Goal: Task Accomplishment & Management: Use online tool/utility

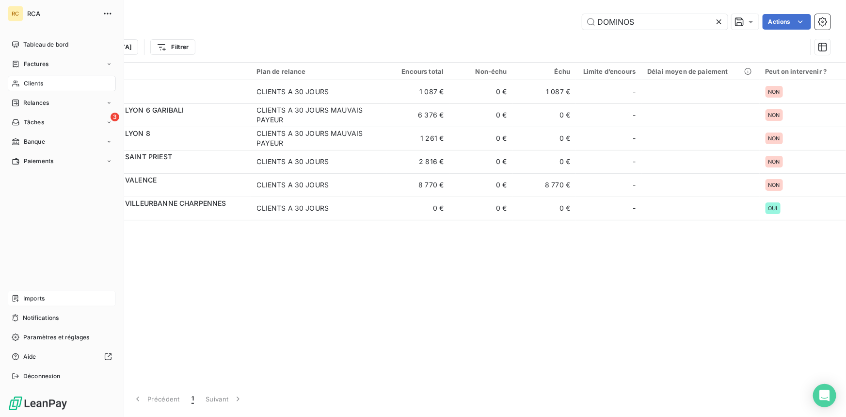
click at [32, 303] on div "Imports" at bounding box center [62, 299] width 108 height 16
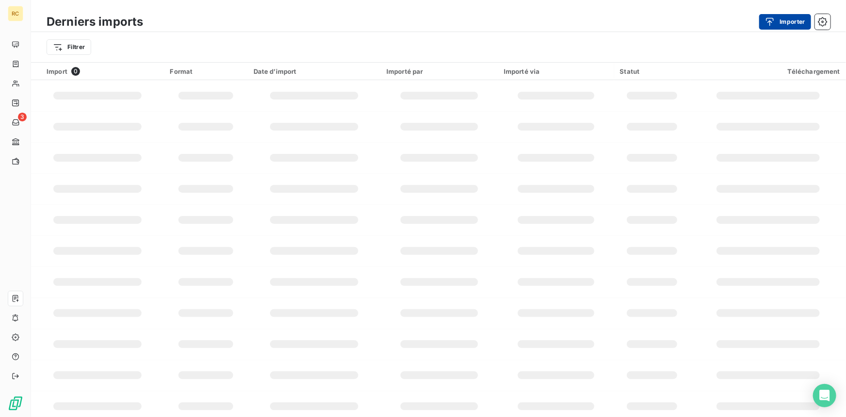
click at [788, 25] on button "Importer" at bounding box center [786, 22] width 52 height 16
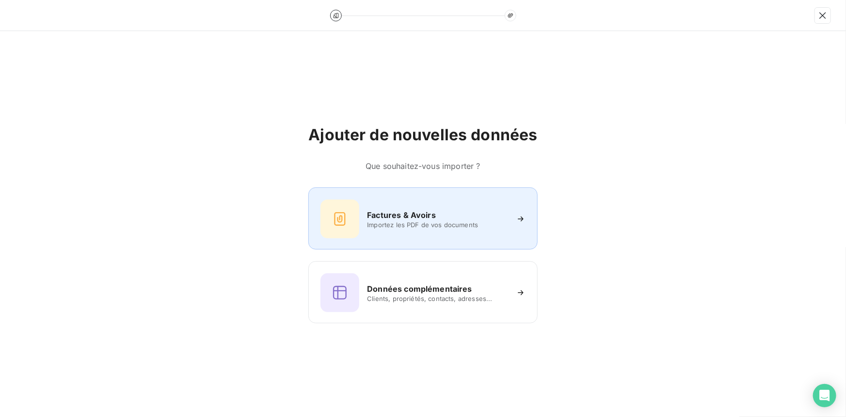
click at [410, 219] on h6 "Factures & Avoirs" at bounding box center [401, 215] width 69 height 12
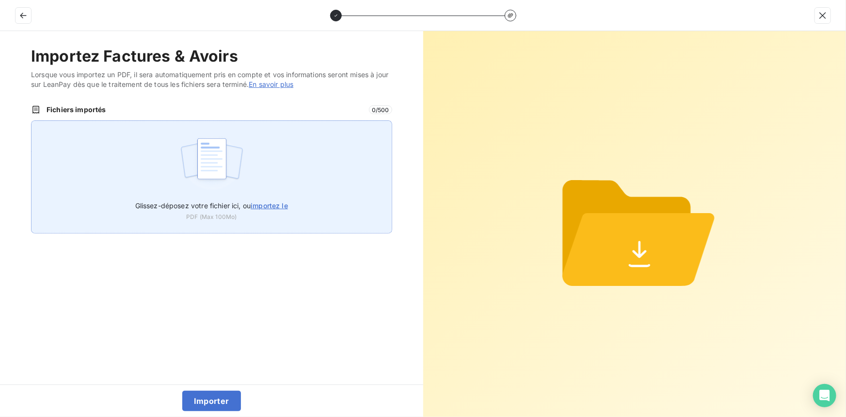
click at [277, 208] on span "importez le" at bounding box center [269, 205] width 37 height 8
click at [32, 121] on input "Glissez-déposez votre fichier ici, ou importez le" at bounding box center [31, 120] width 0 height 0
type input "C:\fakepath\AC250208.pdf"
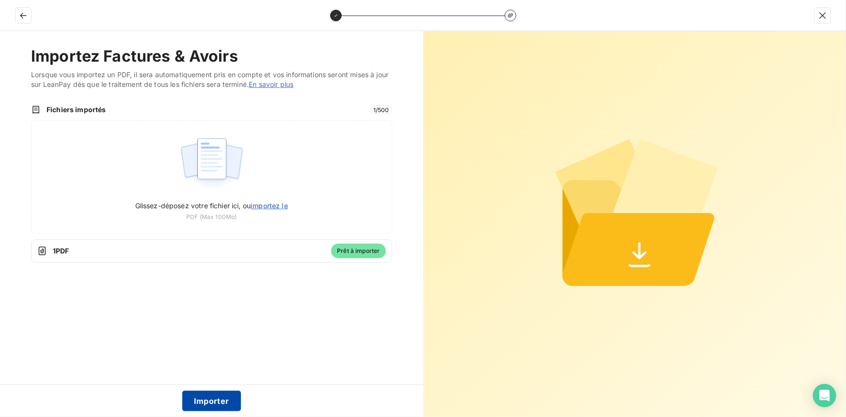
click at [205, 401] on button "Importer" at bounding box center [211, 400] width 59 height 20
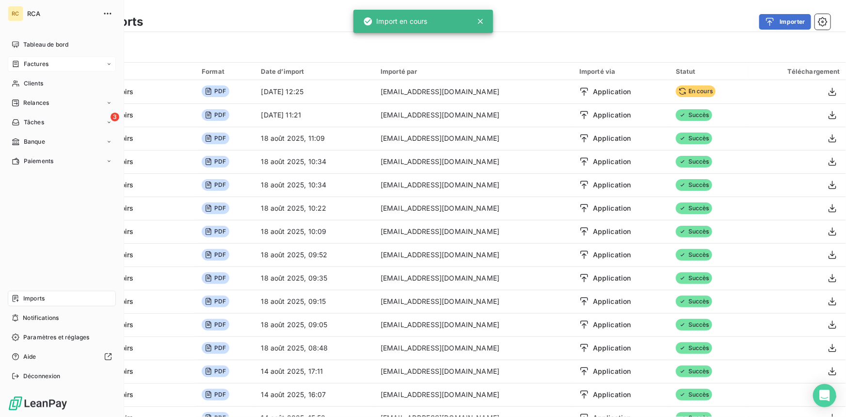
click at [37, 63] on span "Factures" at bounding box center [36, 64] width 25 height 9
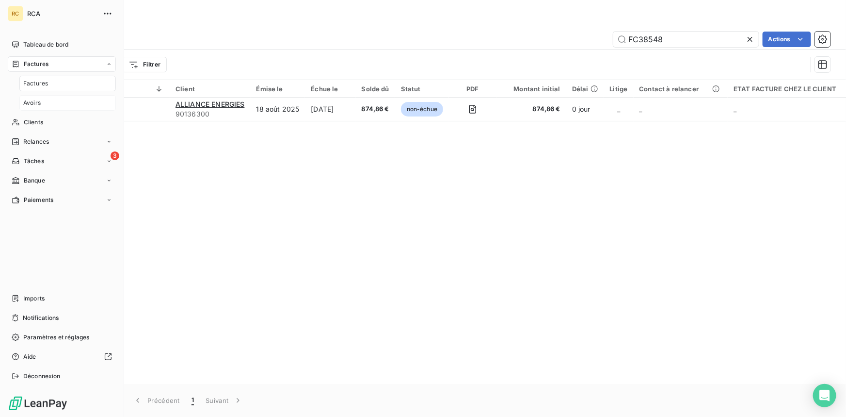
click at [33, 106] on span "Avoirs" at bounding box center [31, 102] width 17 height 9
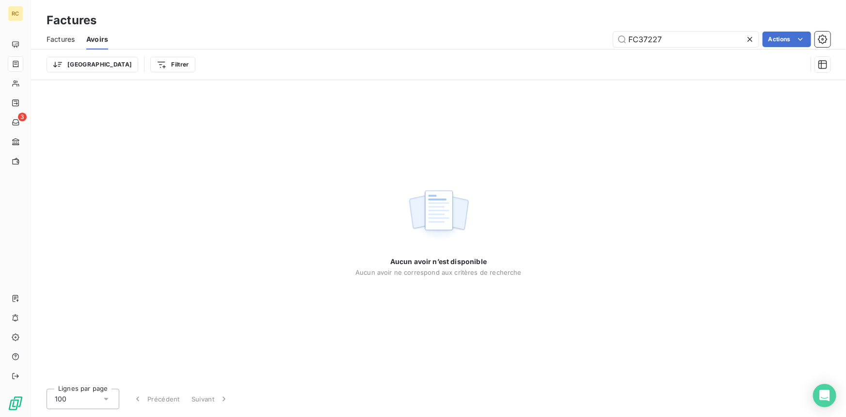
drag, startPoint x: 664, startPoint y: 39, endPoint x: 595, endPoint y: 39, distance: 69.4
click at [595, 39] on div "FC37227 Actions" at bounding box center [475, 40] width 711 height 16
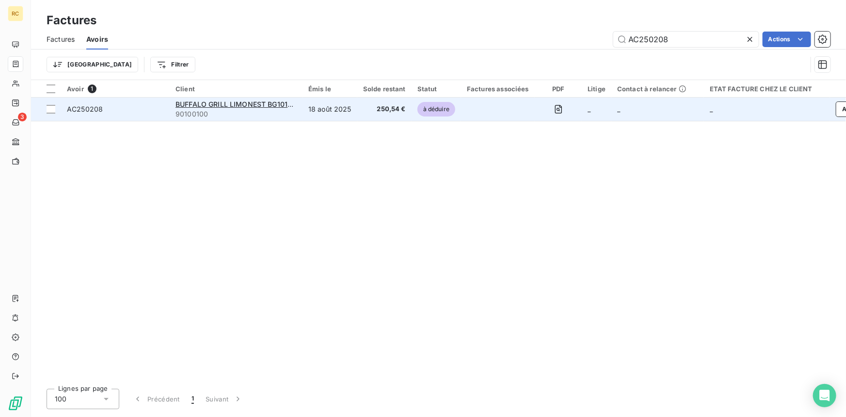
type input "AC250208"
click at [85, 111] on span "AC250208" at bounding box center [85, 109] width 36 height 8
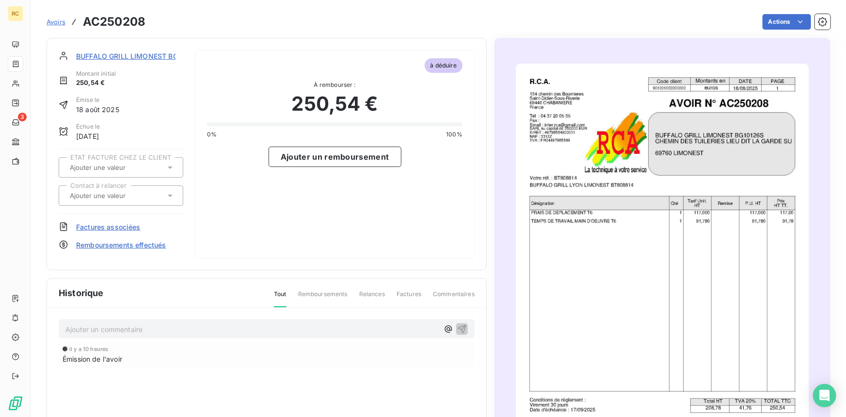
click at [102, 228] on span "Factures associées" at bounding box center [108, 227] width 65 height 10
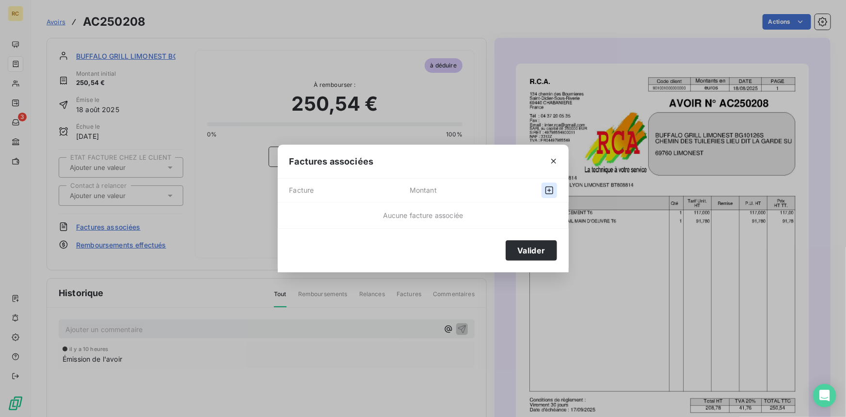
click at [554, 188] on button "button" at bounding box center [550, 190] width 16 height 16
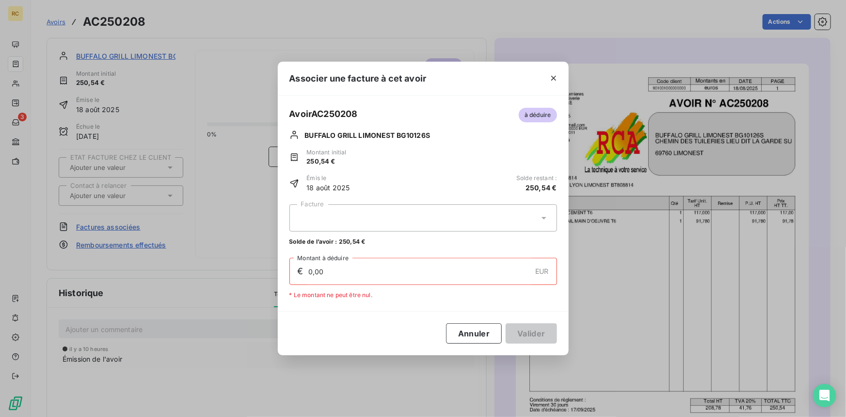
click at [544, 216] on icon at bounding box center [544, 218] width 10 height 10
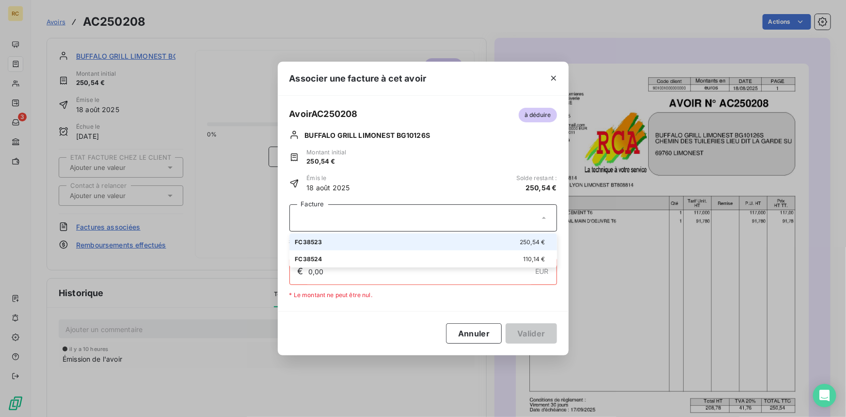
click at [309, 242] on span "FC38523" at bounding box center [308, 241] width 27 height 7
type input "250,54"
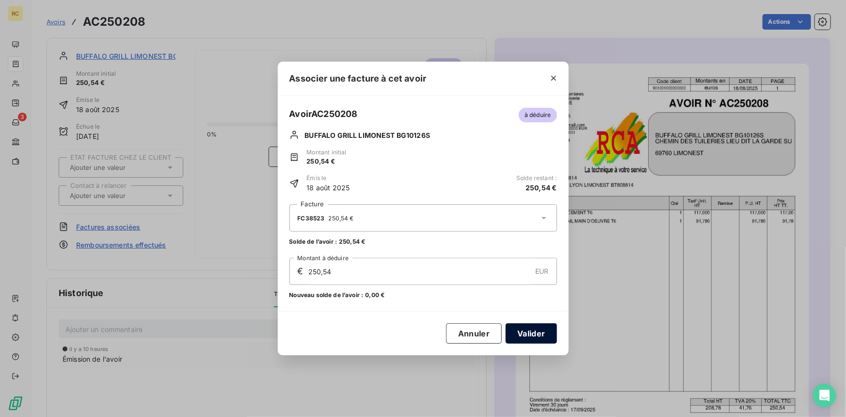
click at [547, 332] on button "Valider" at bounding box center [531, 333] width 51 height 20
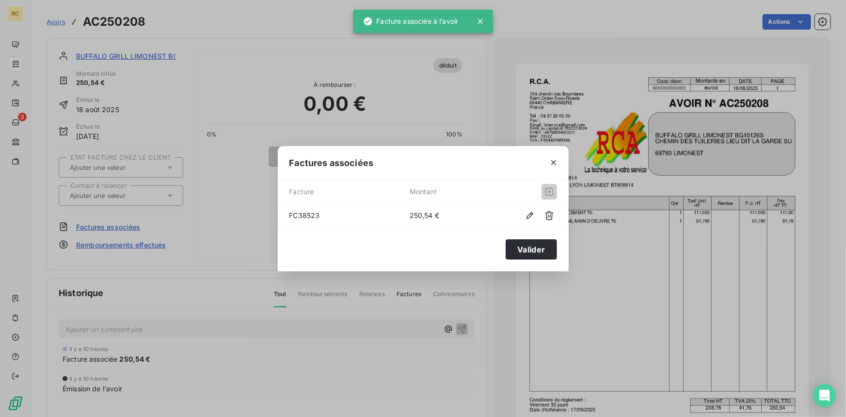
click at [508, 29] on div "Factures associées Facture Montant FC38523 250,54 € Valider" at bounding box center [423, 208] width 846 height 417
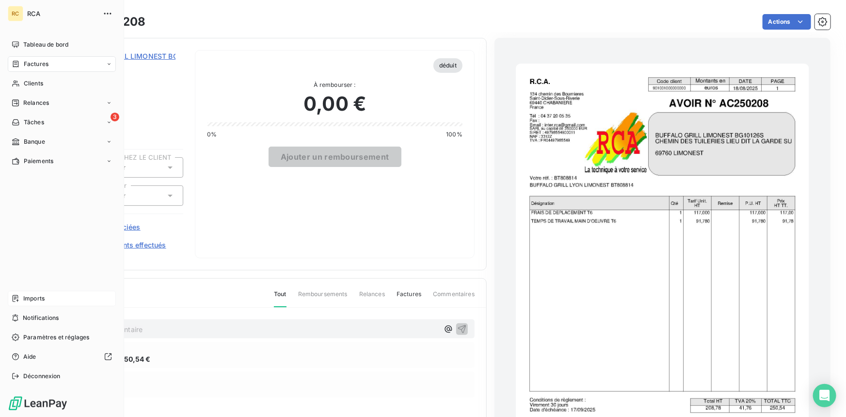
click at [31, 296] on span "Imports" at bounding box center [33, 298] width 21 height 9
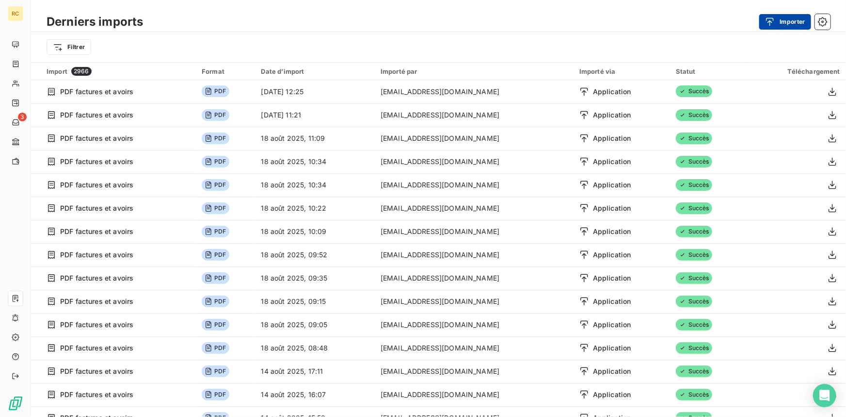
click at [776, 19] on div "button" at bounding box center [772, 22] width 15 height 10
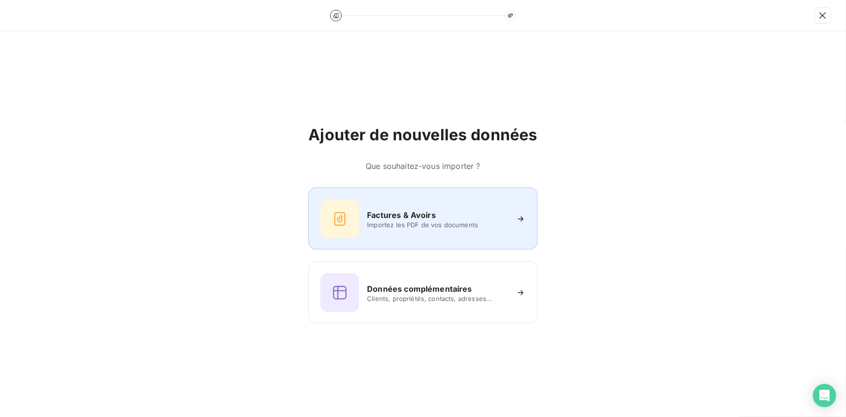
click at [417, 212] on h6 "Factures & Avoirs" at bounding box center [401, 215] width 69 height 12
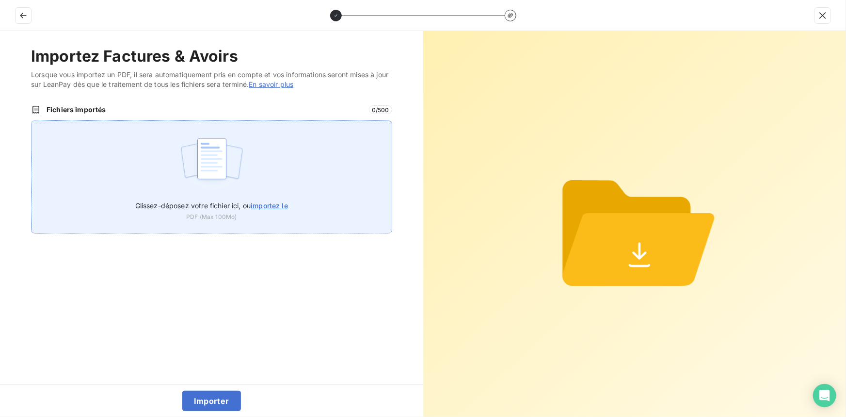
click at [275, 205] on span "importez le" at bounding box center [269, 205] width 37 height 8
click at [32, 121] on input "Glissez-déposez votre fichier ici, ou importez le" at bounding box center [31, 120] width 0 height 0
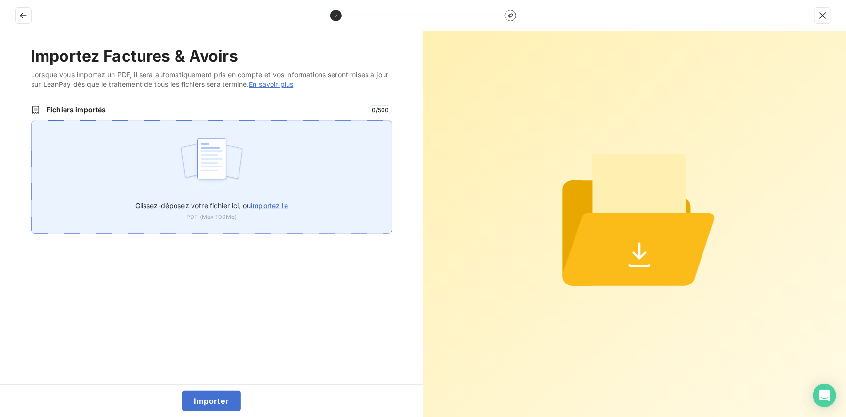
type input "C:\fakepath\FC38551.pdf"
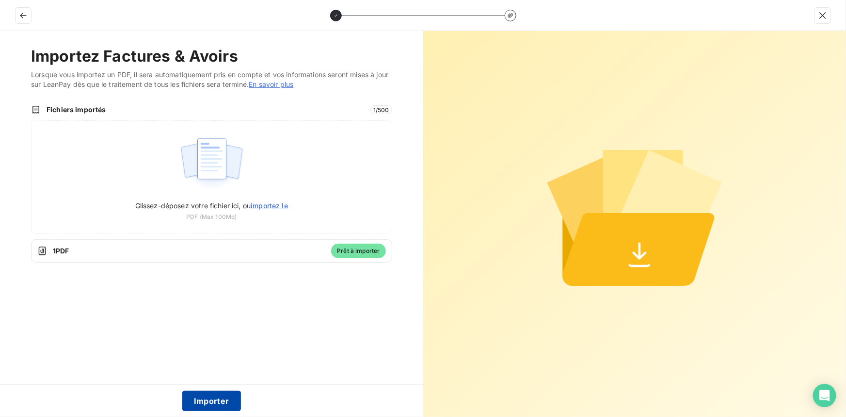
click at [237, 398] on button "Importer" at bounding box center [211, 400] width 59 height 20
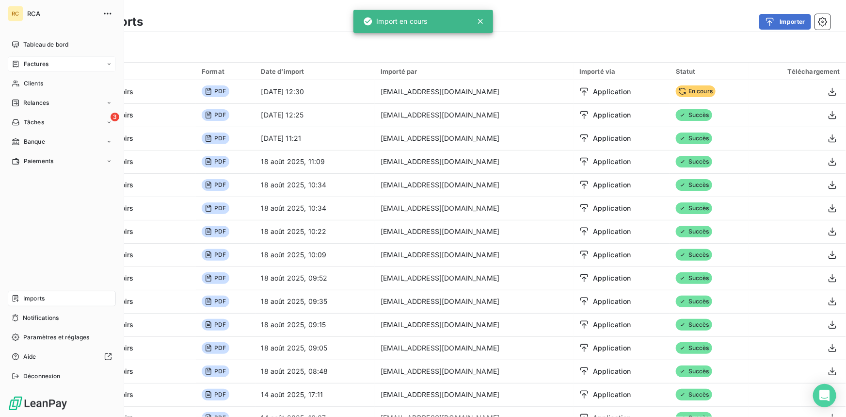
click at [31, 60] on span "Factures" at bounding box center [36, 64] width 25 height 9
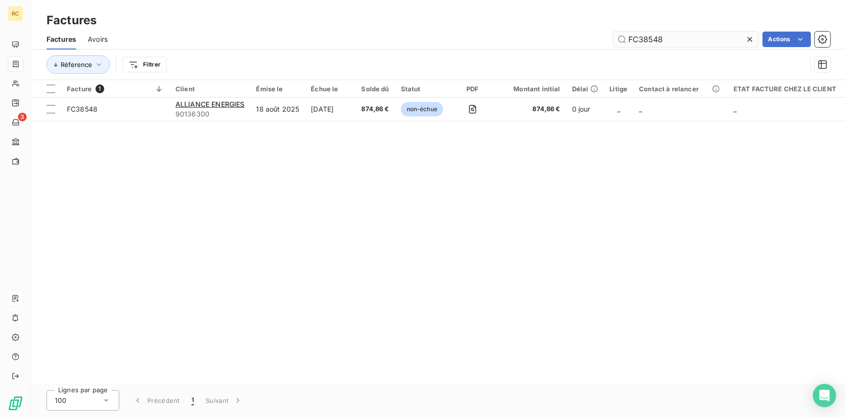
drag, startPoint x: 663, startPoint y: 37, endPoint x: 614, endPoint y: 36, distance: 49.5
click at [614, 36] on input "FC38548" at bounding box center [686, 40] width 145 height 16
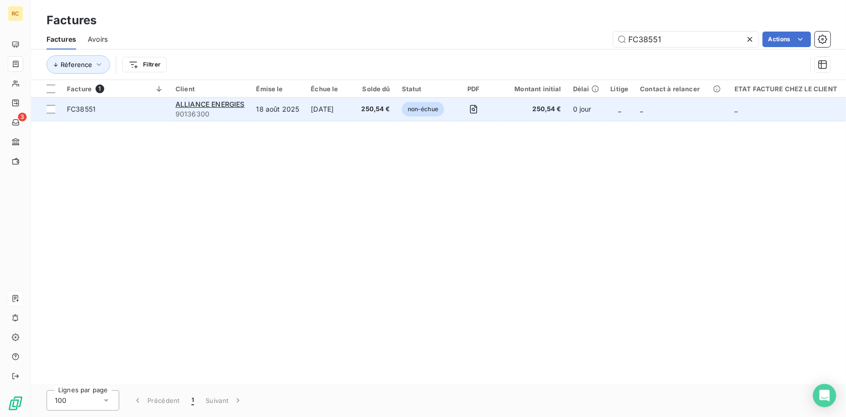
type input "FC38551"
click at [82, 111] on span "FC38551" at bounding box center [81, 109] width 29 height 8
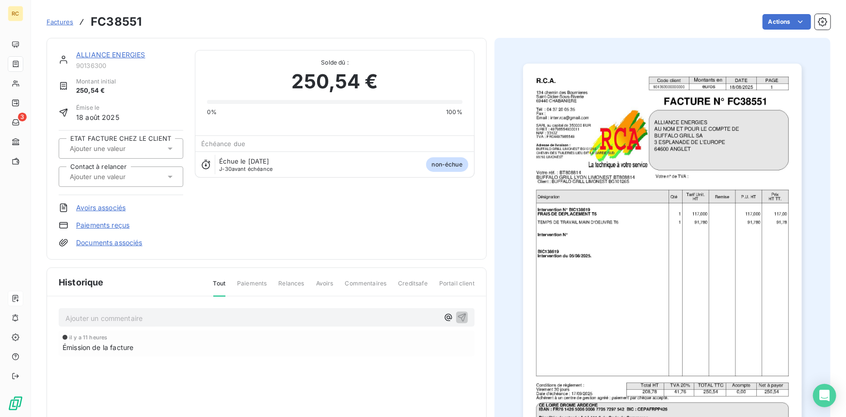
click at [118, 239] on link "Documents associés" at bounding box center [109, 243] width 66 height 10
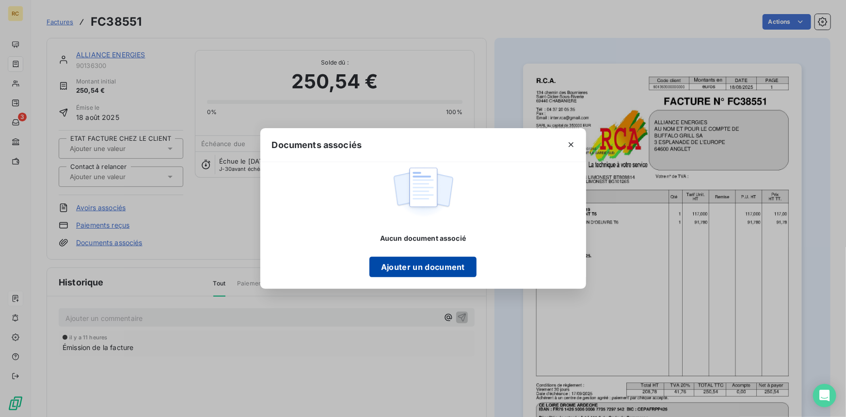
click at [413, 272] on button "Ajouter un document" at bounding box center [423, 267] width 107 height 20
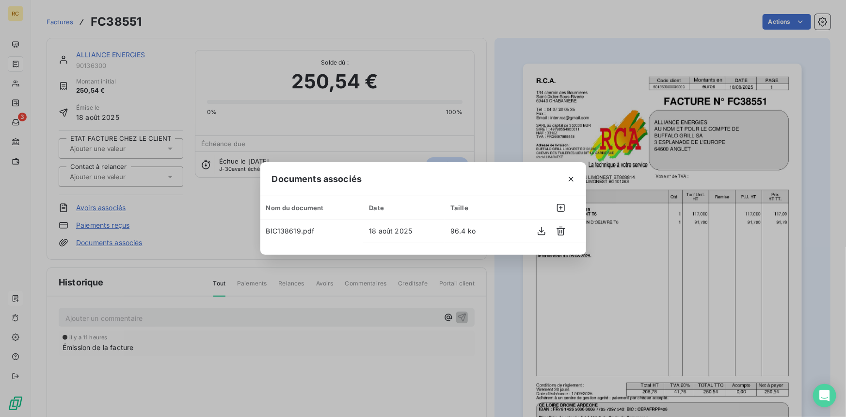
click at [499, 113] on div "Documents associés Nom du document Date Taille BIC138619.pdf [DATE] 96.4 ko" at bounding box center [423, 208] width 846 height 417
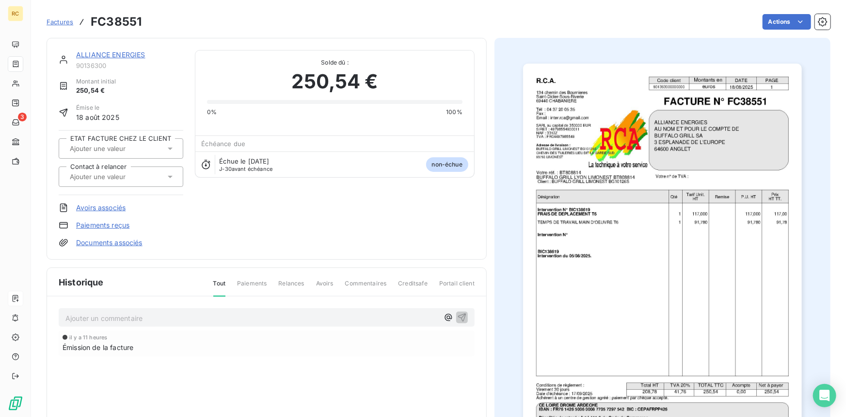
click at [170, 173] on icon at bounding box center [170, 177] width 10 height 10
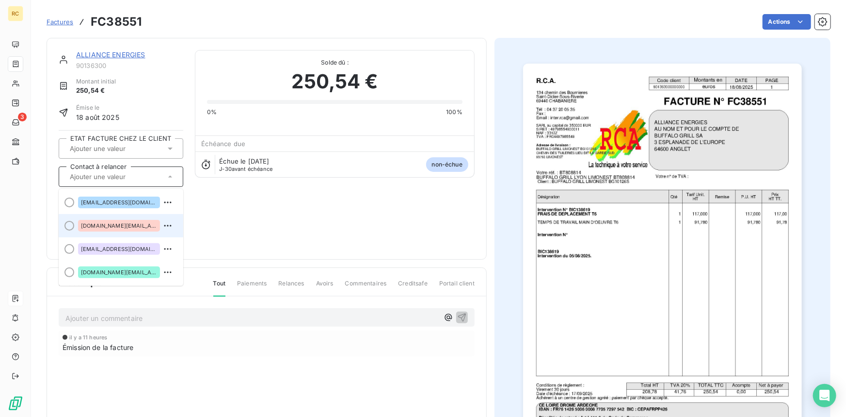
click at [130, 226] on span "[DOMAIN_NAME][EMAIL_ADDRESS][DOMAIN_NAME]" at bounding box center [119, 226] width 76 height 6
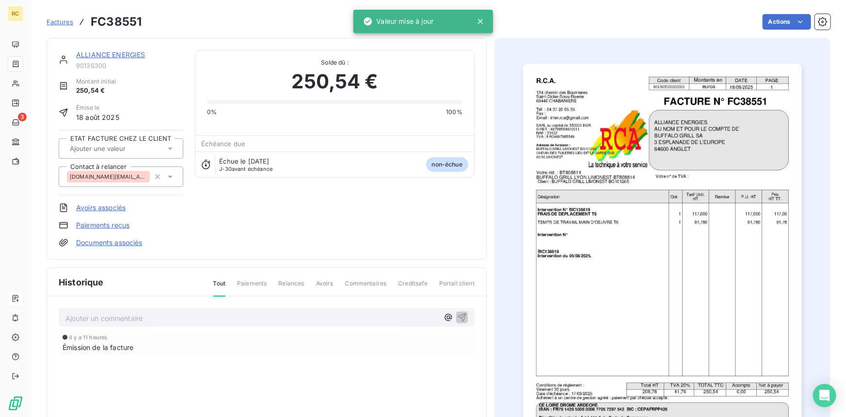
click at [517, 174] on button "button" at bounding box center [662, 260] width 291 height 423
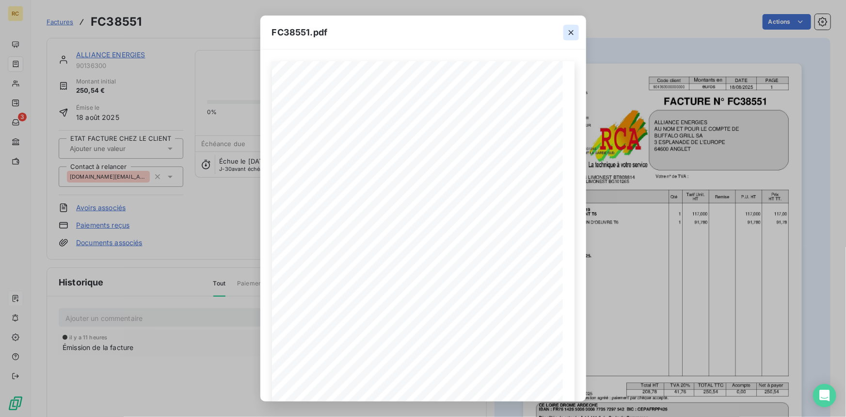
click at [572, 31] on icon "button" at bounding box center [571, 33] width 10 height 10
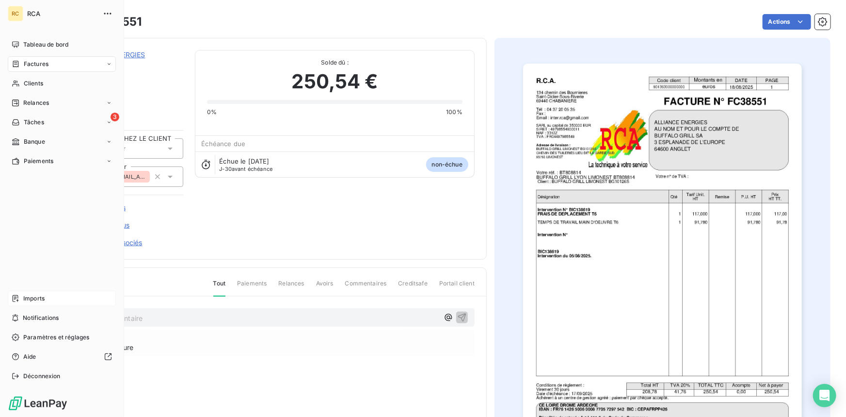
click at [34, 296] on span "Imports" at bounding box center [33, 298] width 21 height 9
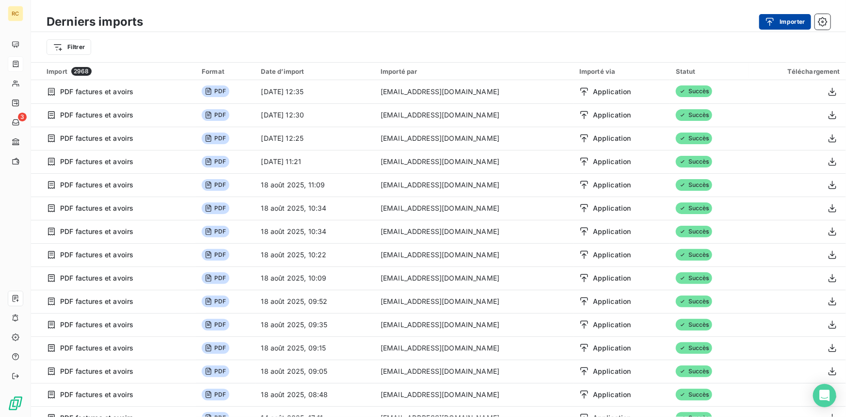
click at [795, 14] on button "Importer" at bounding box center [786, 22] width 52 height 16
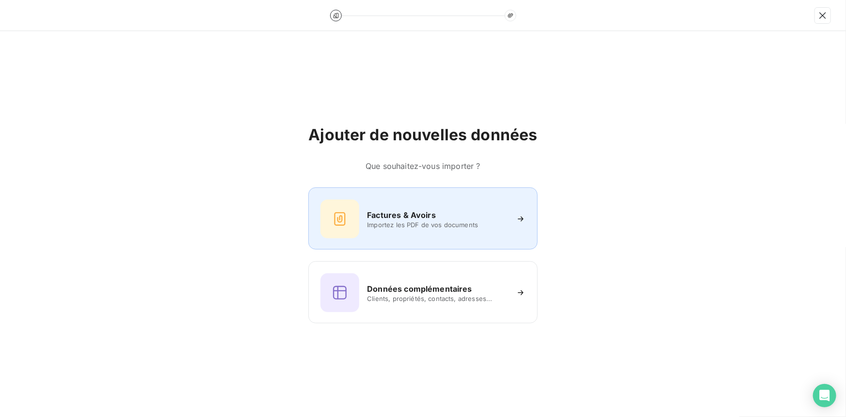
click at [426, 217] on h6 "Factures & Avoirs" at bounding box center [401, 215] width 69 height 12
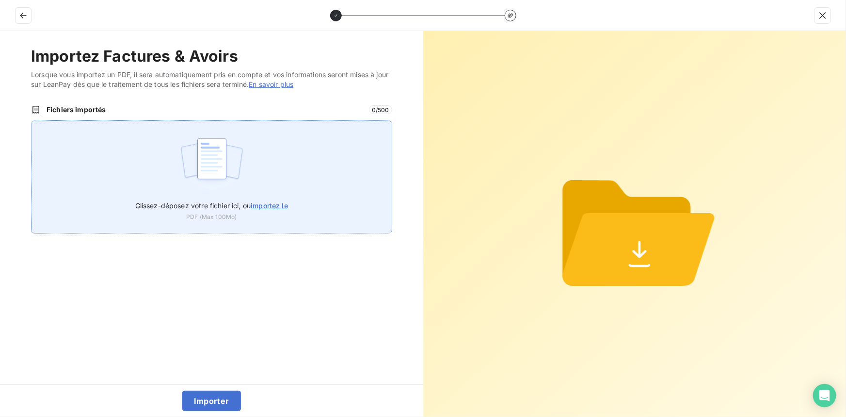
click at [275, 206] on span "importez le" at bounding box center [269, 205] width 37 height 8
click at [32, 121] on input "Glissez-déposez votre fichier ici, ou importez le" at bounding box center [31, 120] width 0 height 0
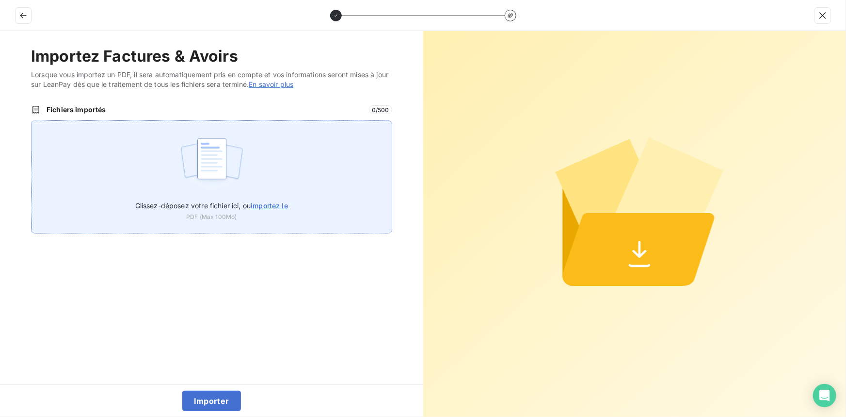
type input "C:\fakepath\FC38552.pdf"
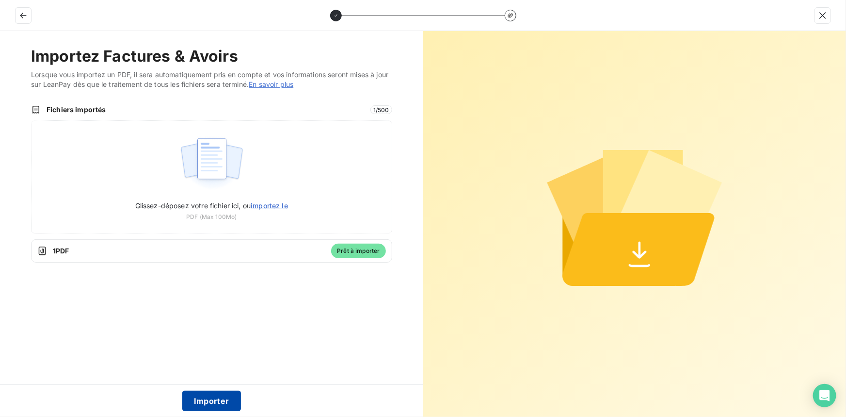
click at [218, 402] on button "Importer" at bounding box center [211, 400] width 59 height 20
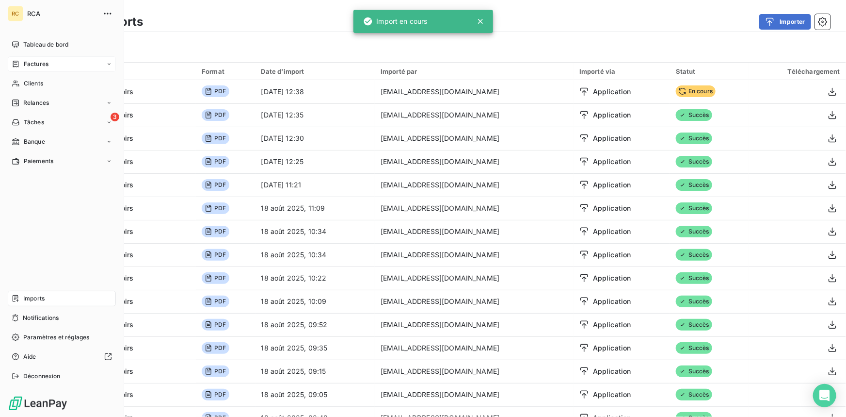
click at [32, 63] on span "Factures" at bounding box center [36, 64] width 25 height 9
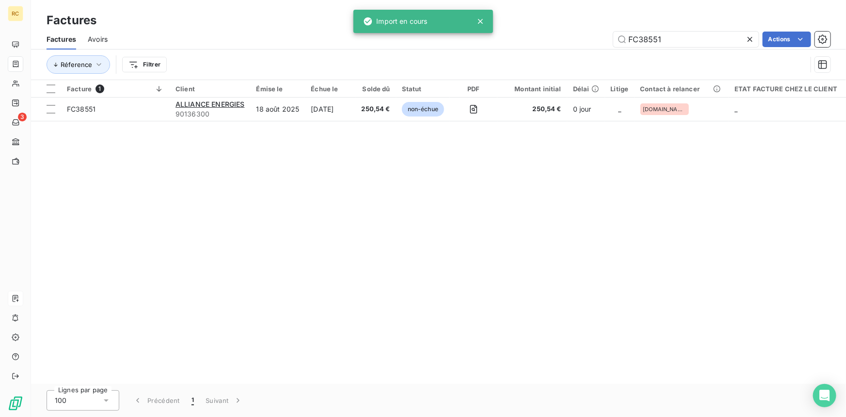
drag, startPoint x: 669, startPoint y: 39, endPoint x: 605, endPoint y: 33, distance: 63.8
click at [605, 33] on div "FC38551 Actions" at bounding box center [474, 40] width 711 height 16
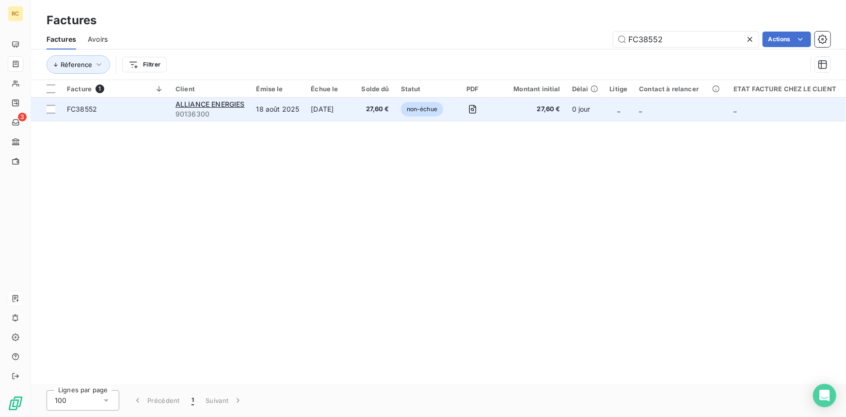
type input "FC38552"
click at [83, 111] on span "FC38552" at bounding box center [82, 109] width 30 height 8
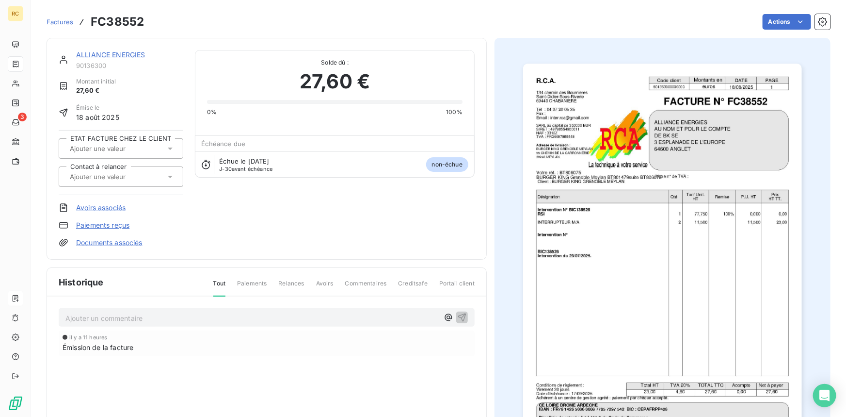
click at [108, 240] on link "Documents associés" at bounding box center [109, 243] width 66 height 10
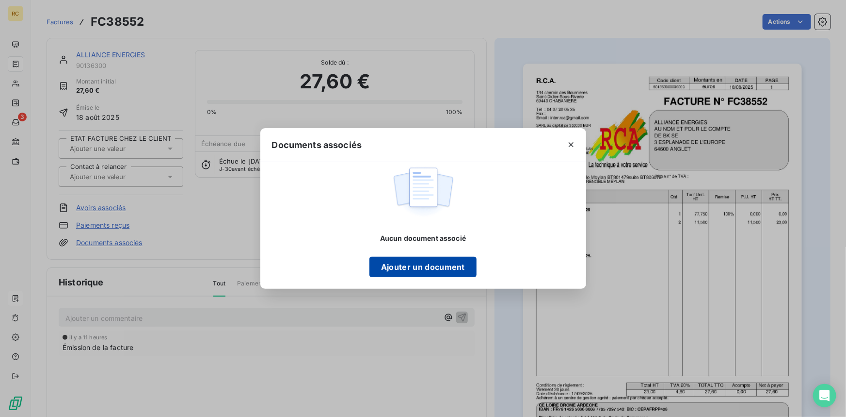
click at [439, 264] on button "Ajouter un document" at bounding box center [423, 267] width 107 height 20
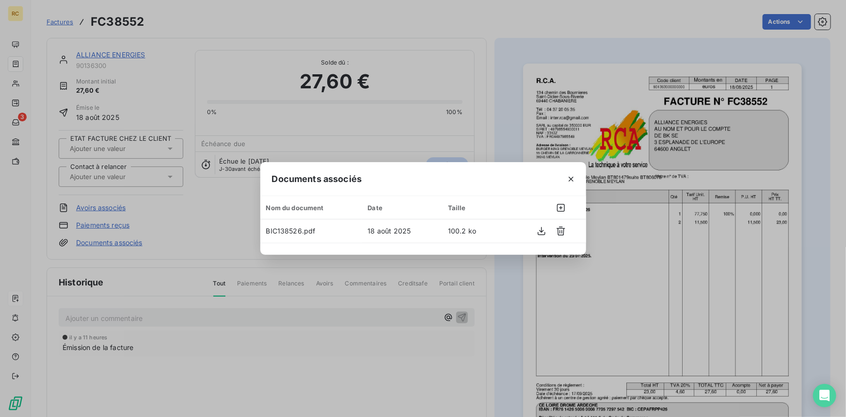
click at [429, 41] on div "Documents associés Nom du document Date Taille BIC138526.pdf [DATE] 100.2 ko" at bounding box center [423, 208] width 846 height 417
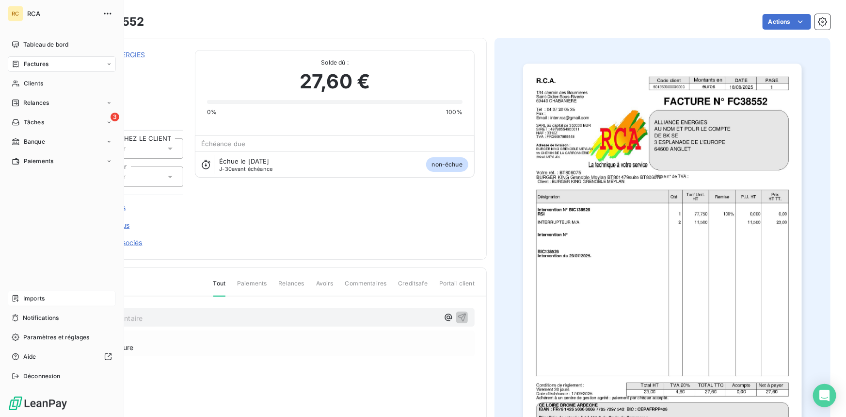
click at [19, 63] on icon at bounding box center [16, 64] width 8 height 8
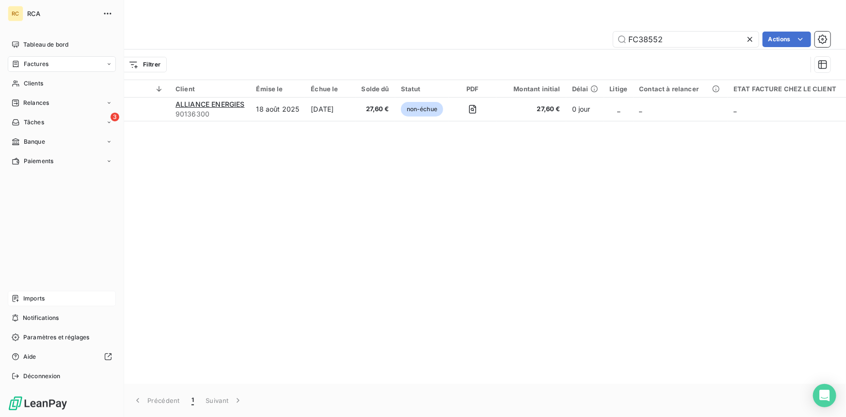
click at [45, 61] on span "Factures" at bounding box center [36, 64] width 25 height 9
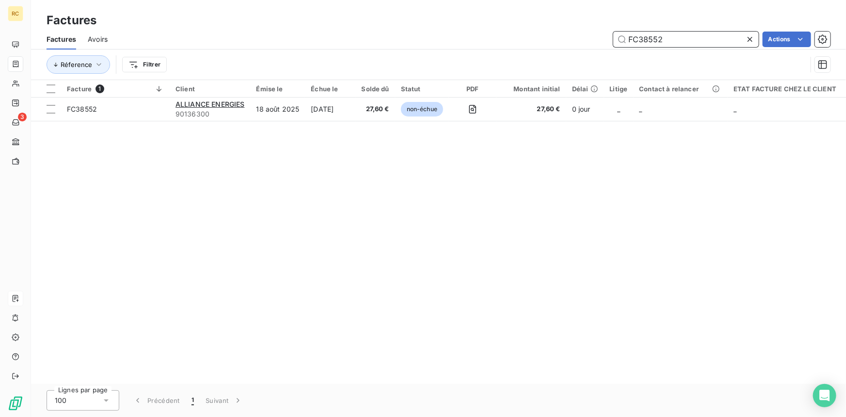
drag, startPoint x: 669, startPoint y: 36, endPoint x: 595, endPoint y: 32, distance: 74.3
click at [595, 32] on div "FC38552 Actions" at bounding box center [474, 40] width 711 height 16
paste input "136"
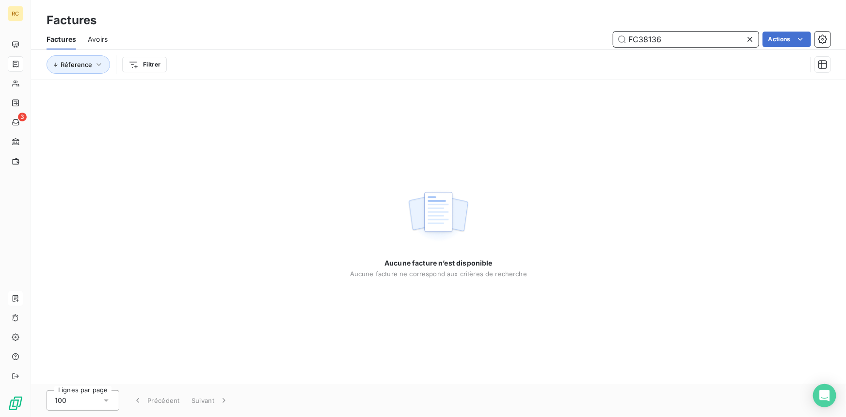
click at [629, 36] on input "FC38136" at bounding box center [686, 40] width 145 height 16
click at [666, 39] on input "FC38136" at bounding box center [686, 40] width 145 height 16
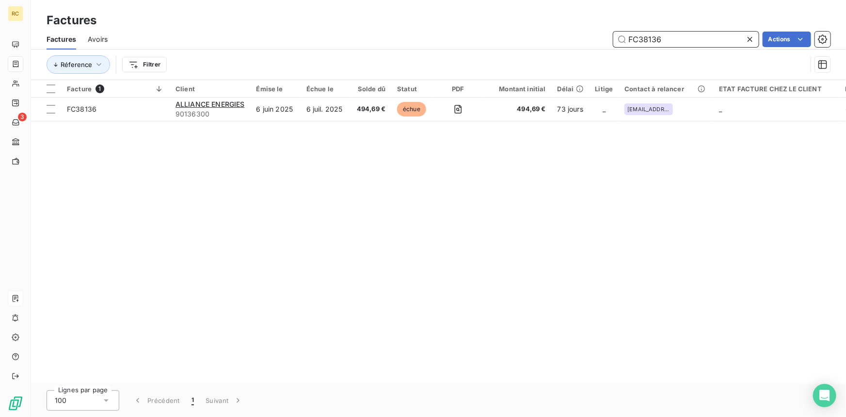
type input "FC38136"
